Goal: Transaction & Acquisition: Purchase product/service

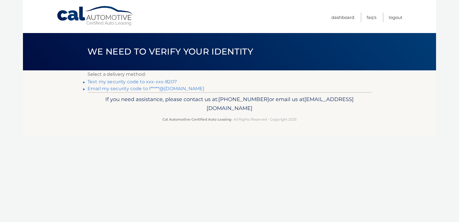
click at [113, 81] on link "Text my security code to xxx-xxx-8207" at bounding box center [132, 81] width 89 height 5
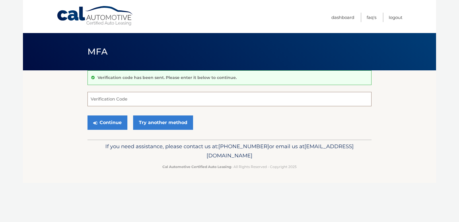
click at [127, 94] on input "Verification Code" at bounding box center [230, 99] width 284 height 14
type input "653394"
click at [116, 119] on button "Continue" at bounding box center [108, 122] width 40 height 14
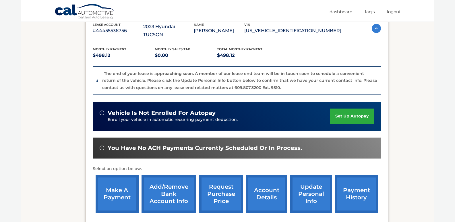
scroll to position [143, 0]
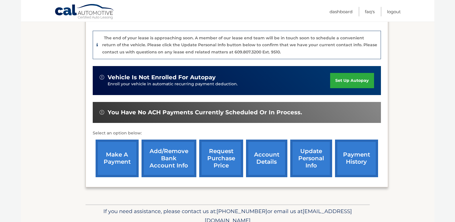
click at [120, 146] on link "make a payment" at bounding box center [117, 158] width 43 height 38
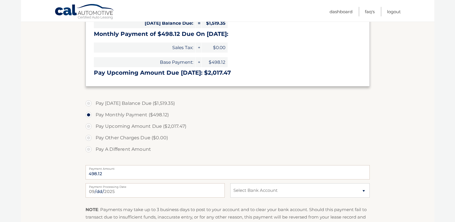
scroll to position [172, 0]
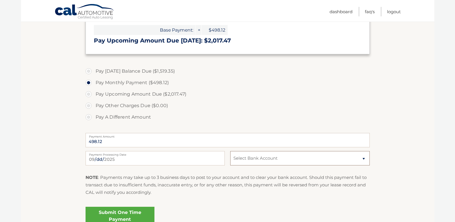
click at [334, 163] on select "Select Bank Account Checking FIRST REPUBLIC BANK *****0677 Checking AMBOY BANK …" at bounding box center [299, 158] width 139 height 14
select select "YTMwZmE3NzMtZThjMS00M2YzLWIzMGMtZDJiOTI3NTZkZTQ1"
click at [230, 151] on select "Select Bank Account Checking FIRST REPUBLIC BANK *****0677 Checking AMBOY BANK …" at bounding box center [299, 158] width 139 height 14
click at [245, 119] on label "Pay A Different Amount" at bounding box center [228, 116] width 284 height 11
click at [94, 119] on input "Pay A Different Amount" at bounding box center [91, 115] width 6 height 9
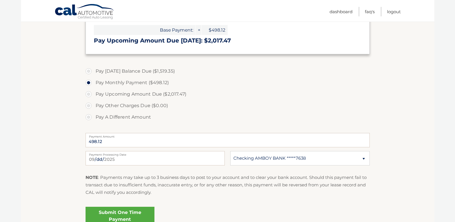
radio input "true"
click at [92, 84] on label "Pay Monthly Payment ($498.12)" at bounding box center [228, 82] width 284 height 11
click at [92, 84] on input "Pay Monthly Payment ($498.12)" at bounding box center [91, 81] width 6 height 9
radio input "true"
type input "498.12"
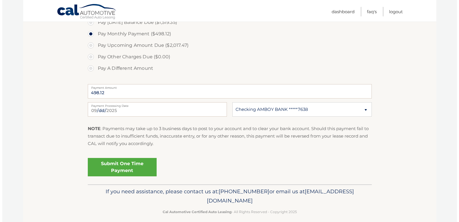
scroll to position [227, 0]
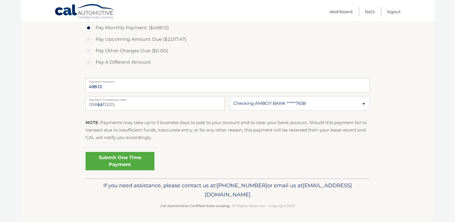
click at [121, 161] on link "Submit One Time Payment" at bounding box center [120, 161] width 69 height 18
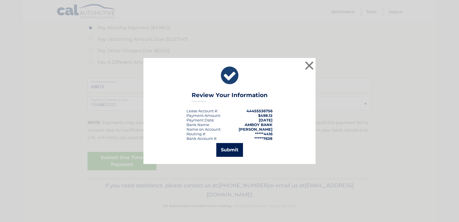
click at [230, 150] on button "Submit" at bounding box center [229, 150] width 27 height 14
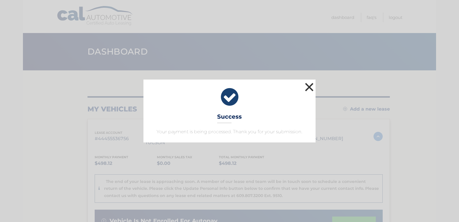
click at [312, 87] on button "×" at bounding box center [309, 86] width 11 height 11
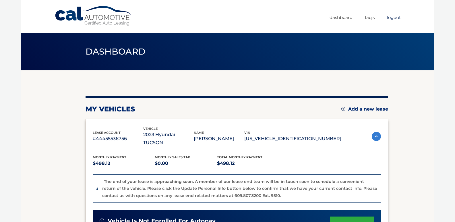
click at [392, 17] on link "Logout" at bounding box center [394, 17] width 14 height 9
